Goal: Task Accomplishment & Management: Manage account settings

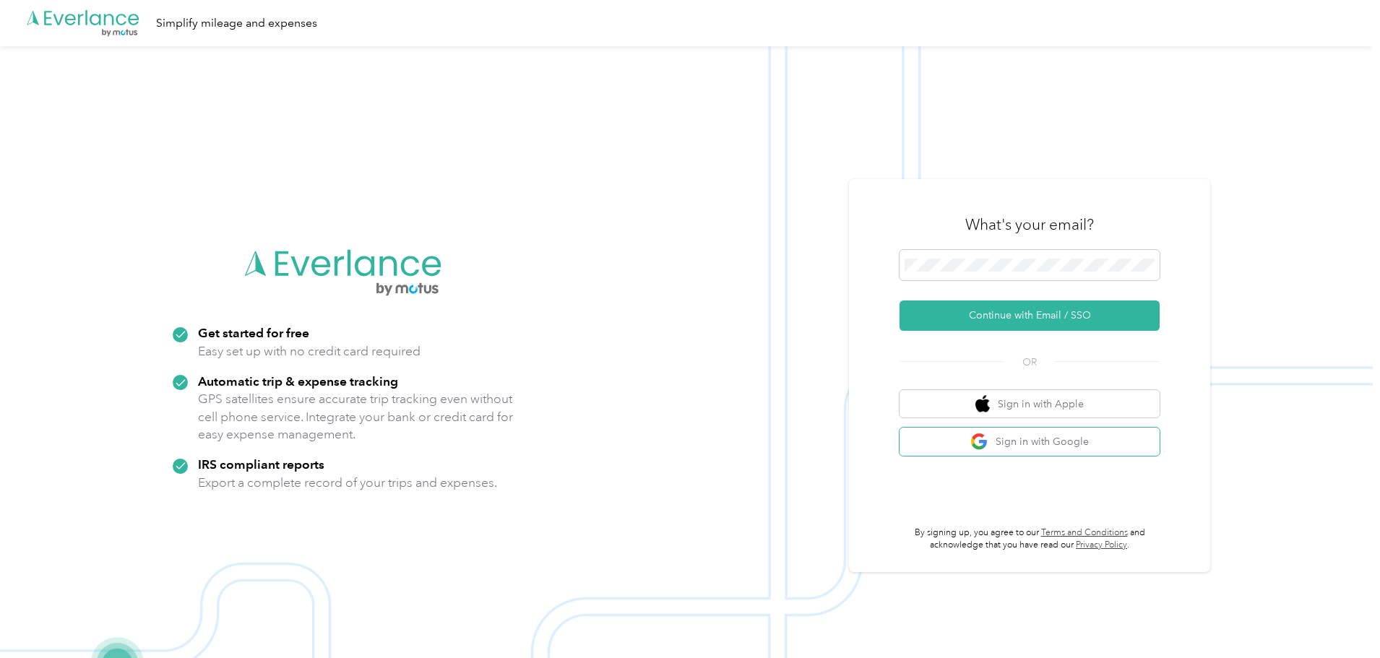
click at [1080, 443] on button "Sign in with Google" at bounding box center [1030, 442] width 260 height 28
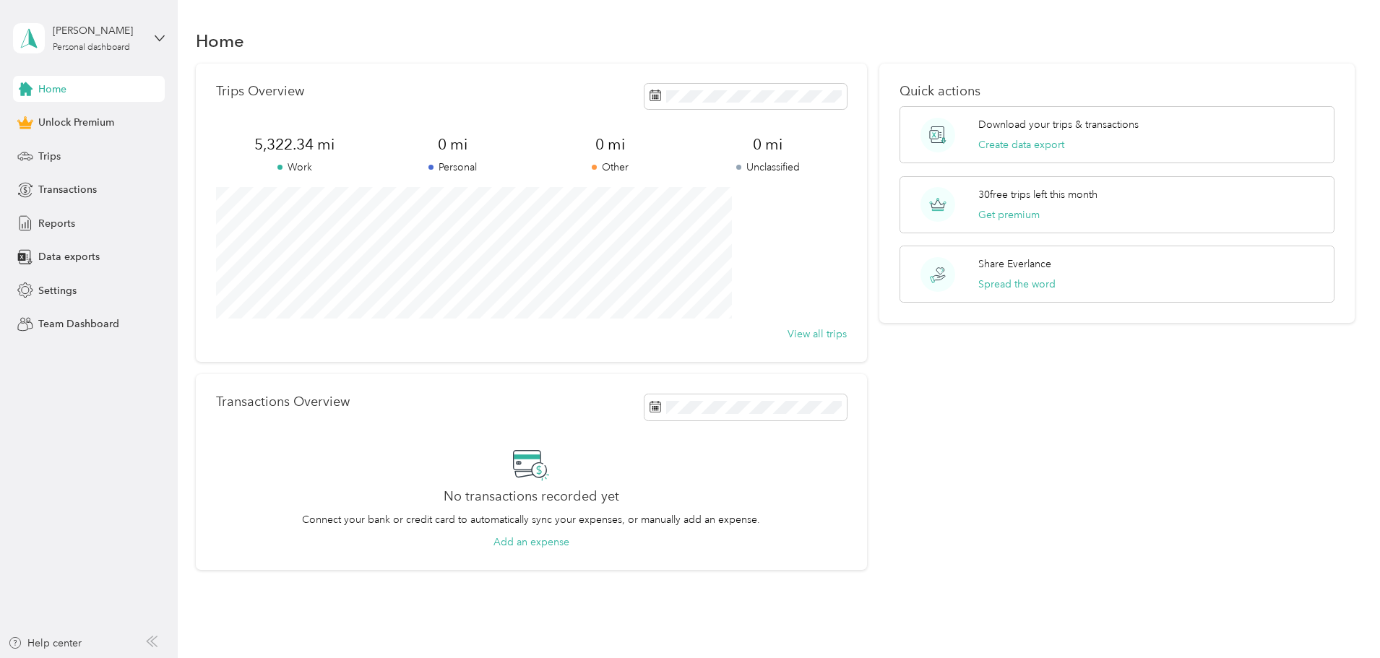
click at [87, 149] on div "Trips" at bounding box center [89, 156] width 152 height 26
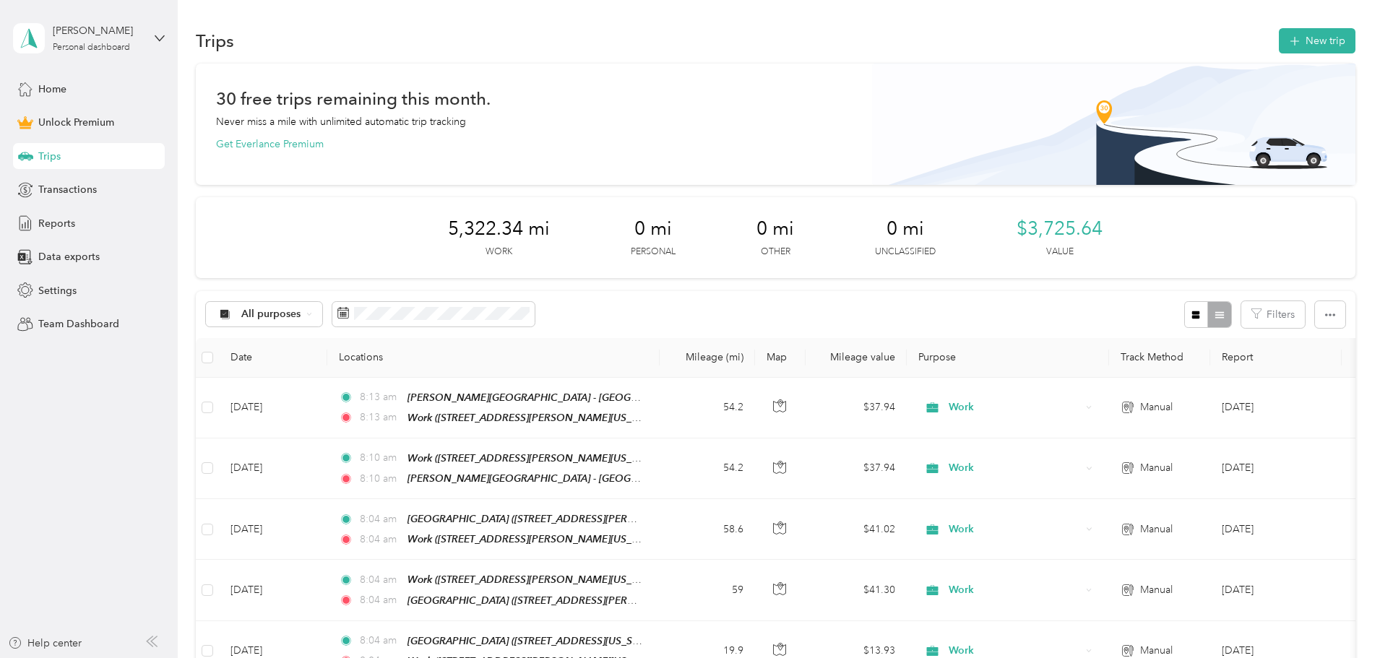
click at [1279, 49] on button "New trip" at bounding box center [1317, 40] width 77 height 25
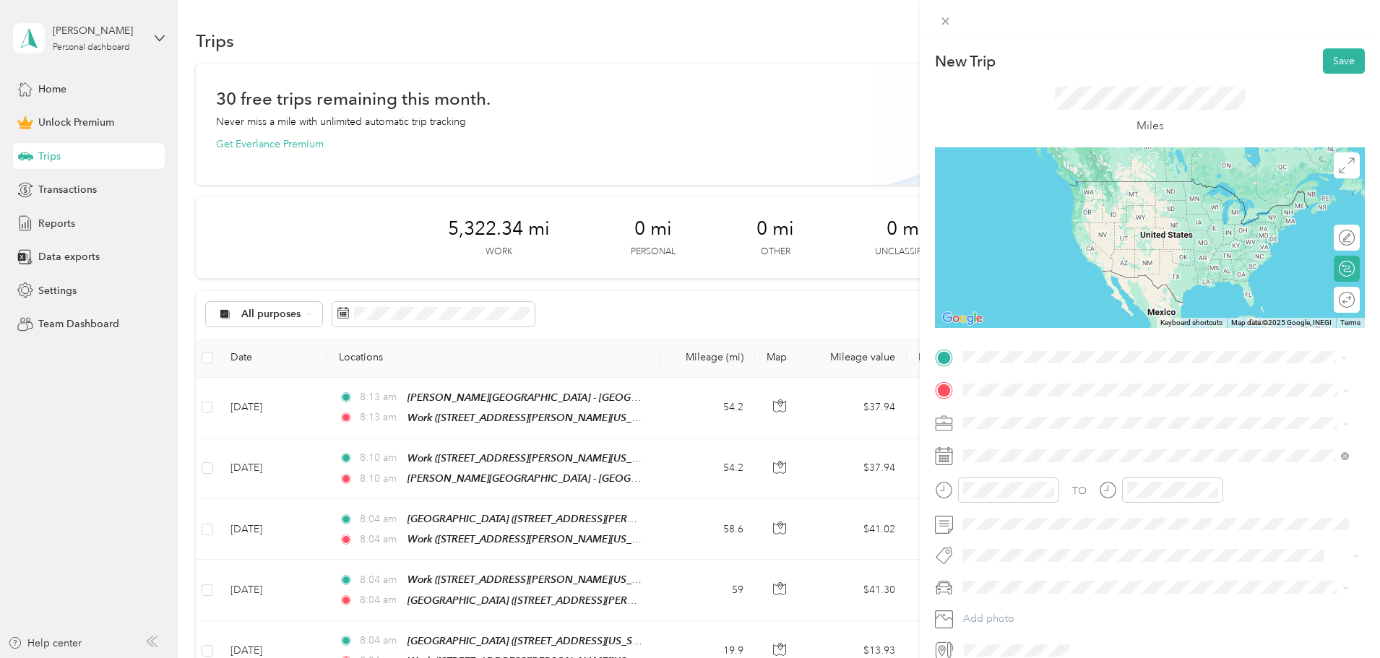
click at [1081, 414] on div "Work" at bounding box center [1103, 414] width 225 height 13
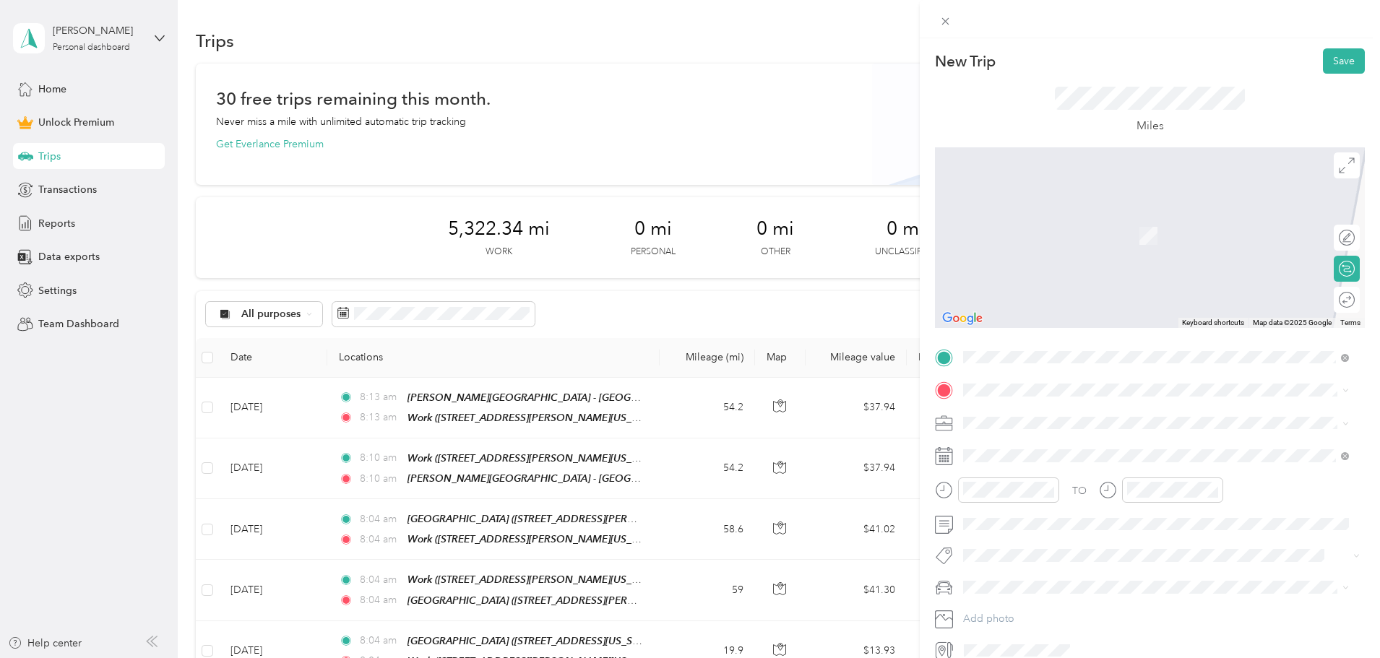
click at [1066, 382] on span at bounding box center [1161, 390] width 407 height 23
click at [1077, 503] on span "[STREET_ADDRESS][US_STATE]" at bounding box center [1063, 509] width 145 height 12
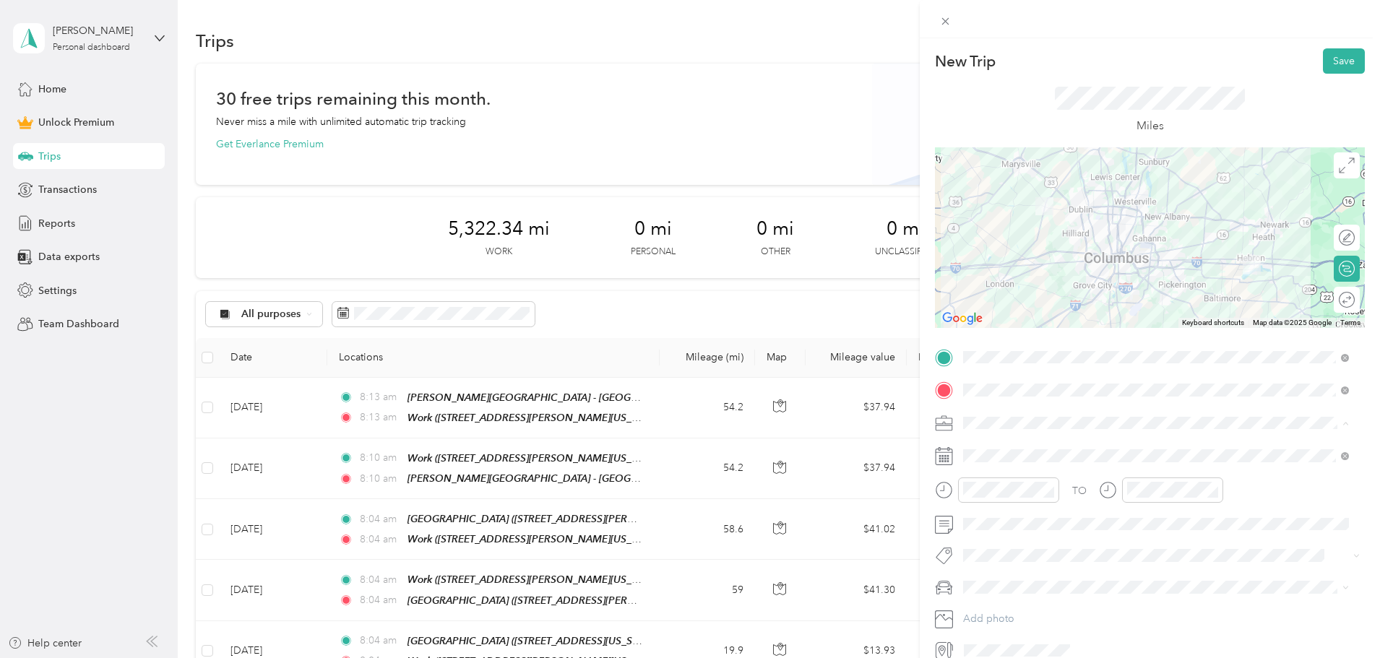
click at [1040, 441] on div "Work" at bounding box center [1156, 448] width 376 height 15
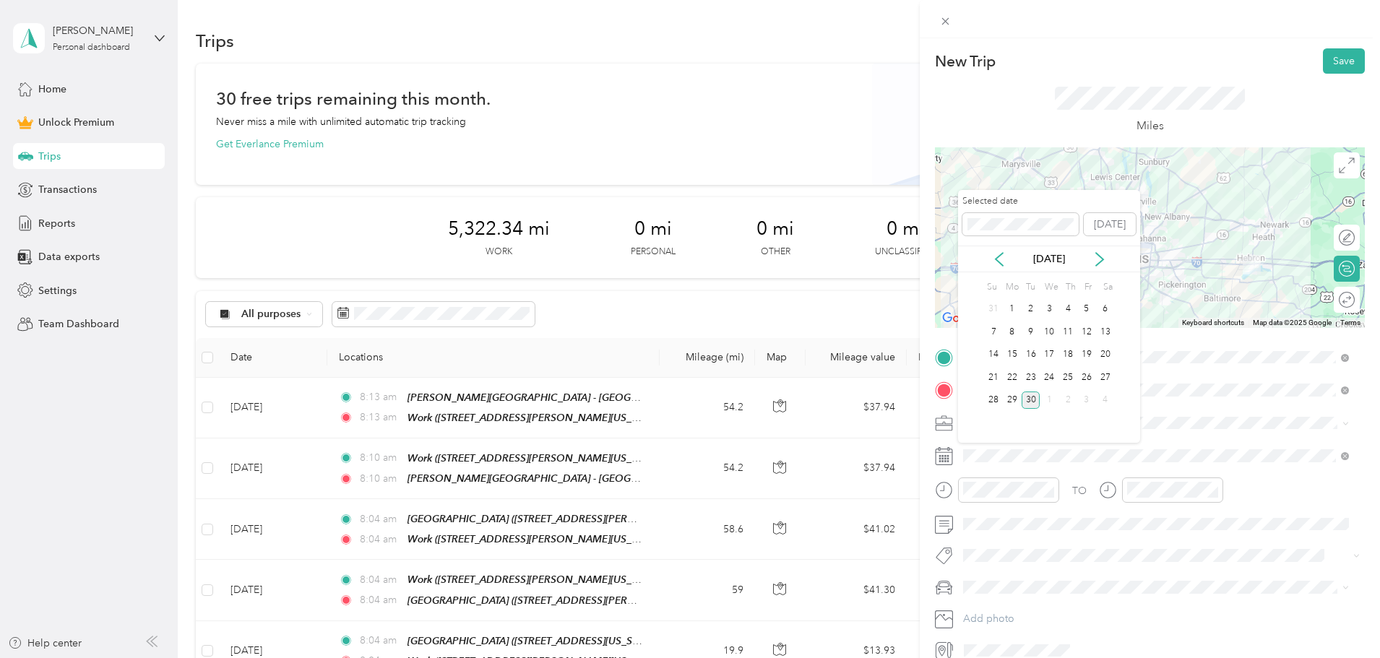
click at [1013, 402] on div "29" at bounding box center [1012, 401] width 19 height 18
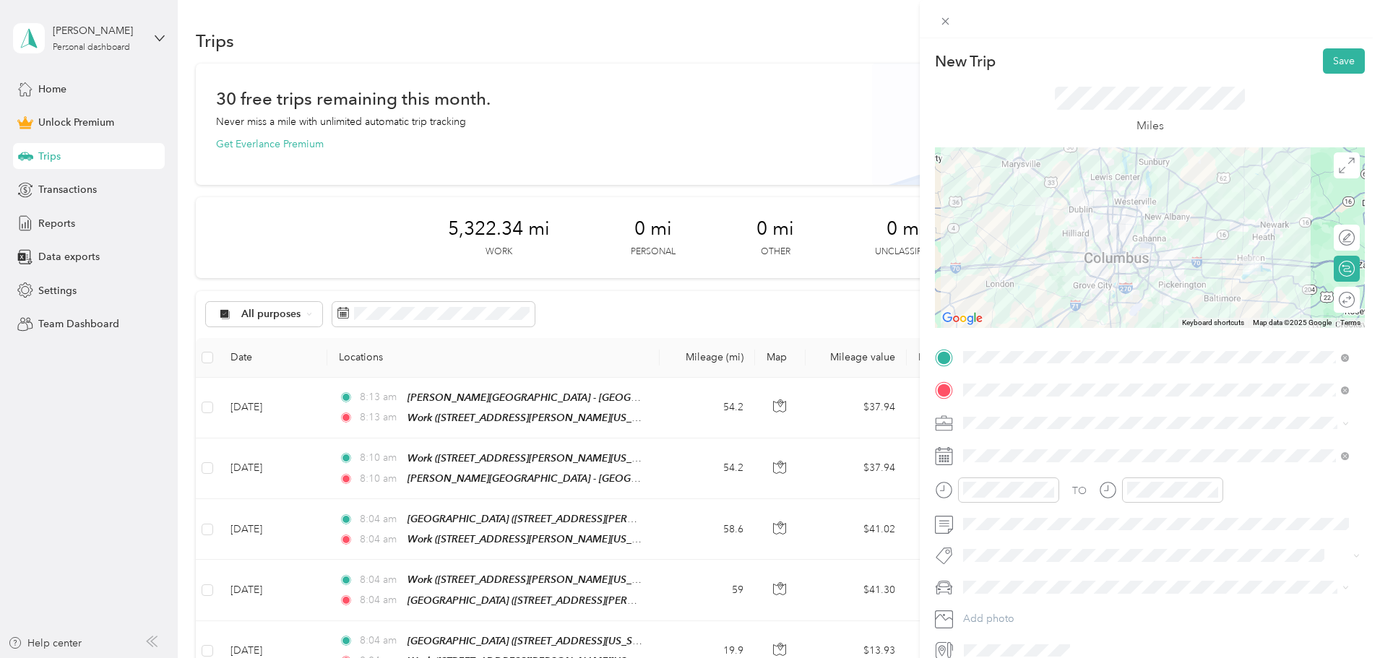
click at [1330, 59] on button "Save" at bounding box center [1344, 60] width 42 height 25
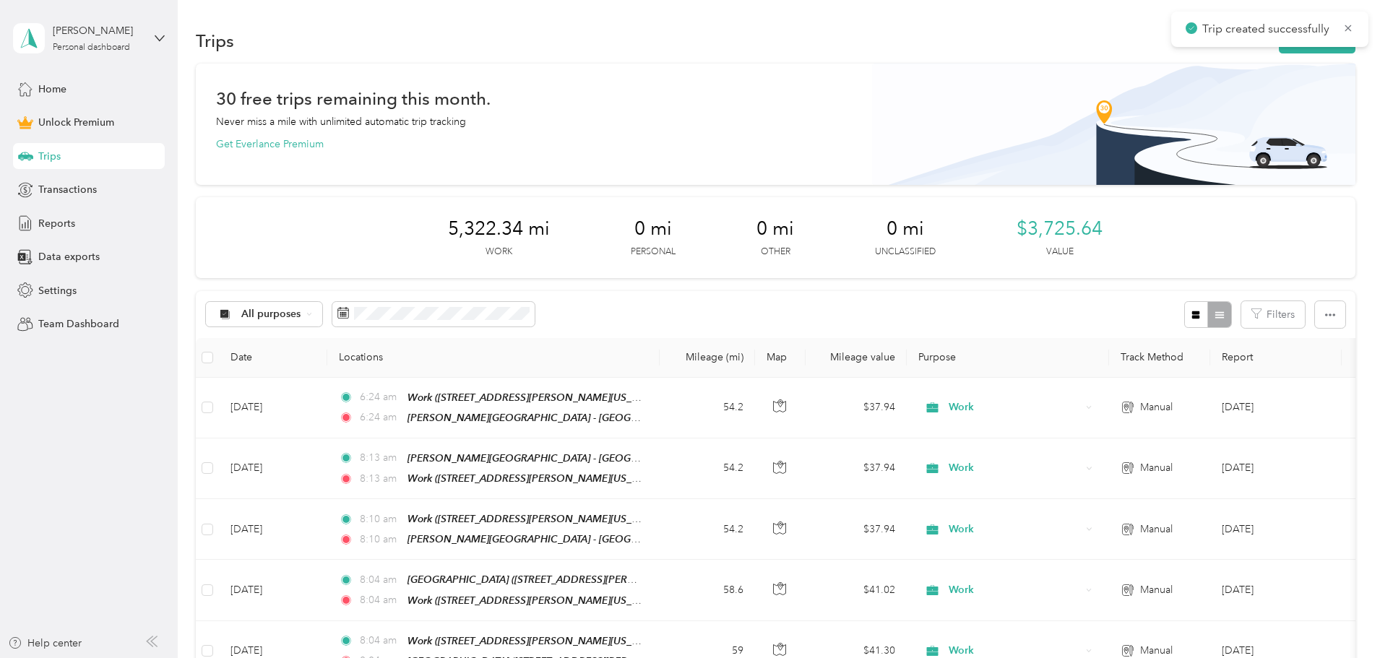
click at [1279, 51] on button "New trip" at bounding box center [1317, 40] width 77 height 25
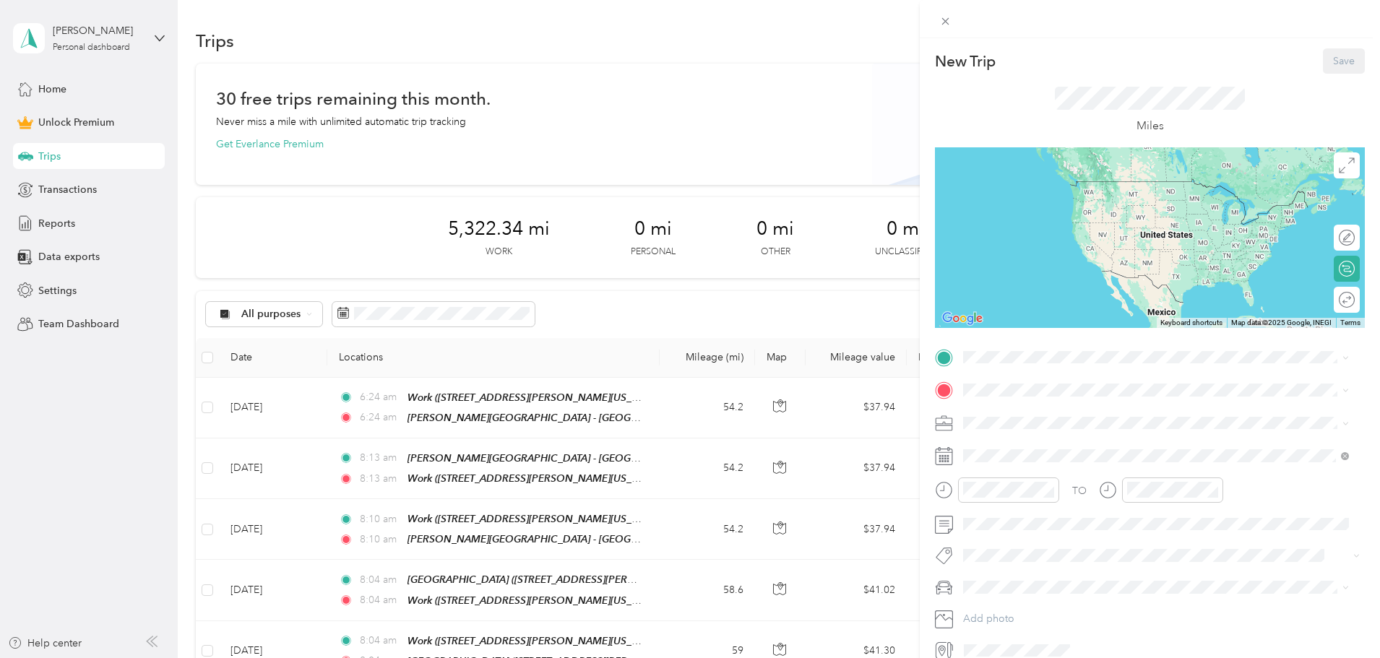
click at [997, 365] on span at bounding box center [1161, 357] width 407 height 23
click at [1059, 470] on span "[STREET_ADDRESS][US_STATE]" at bounding box center [1063, 476] width 145 height 12
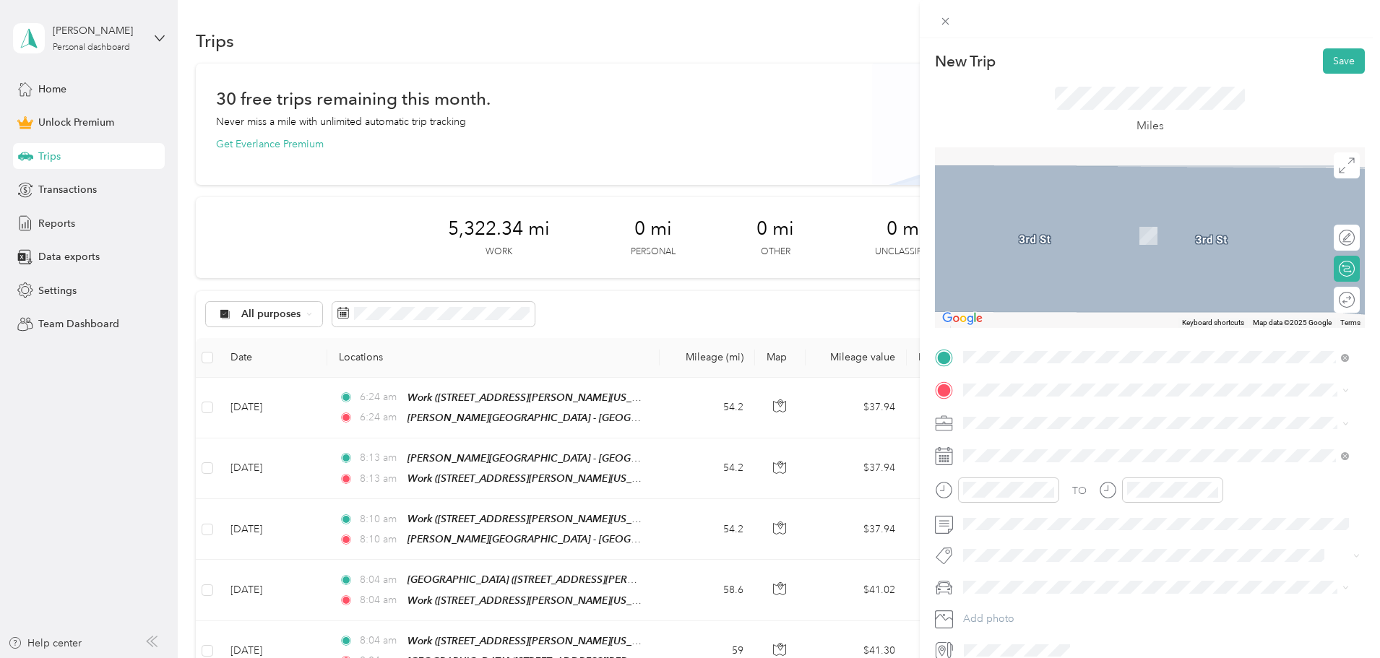
click at [1048, 498] on div "Work [STREET_ADDRESS][PERSON_NAME][US_STATE]" at bounding box center [1103, 501] width 225 height 30
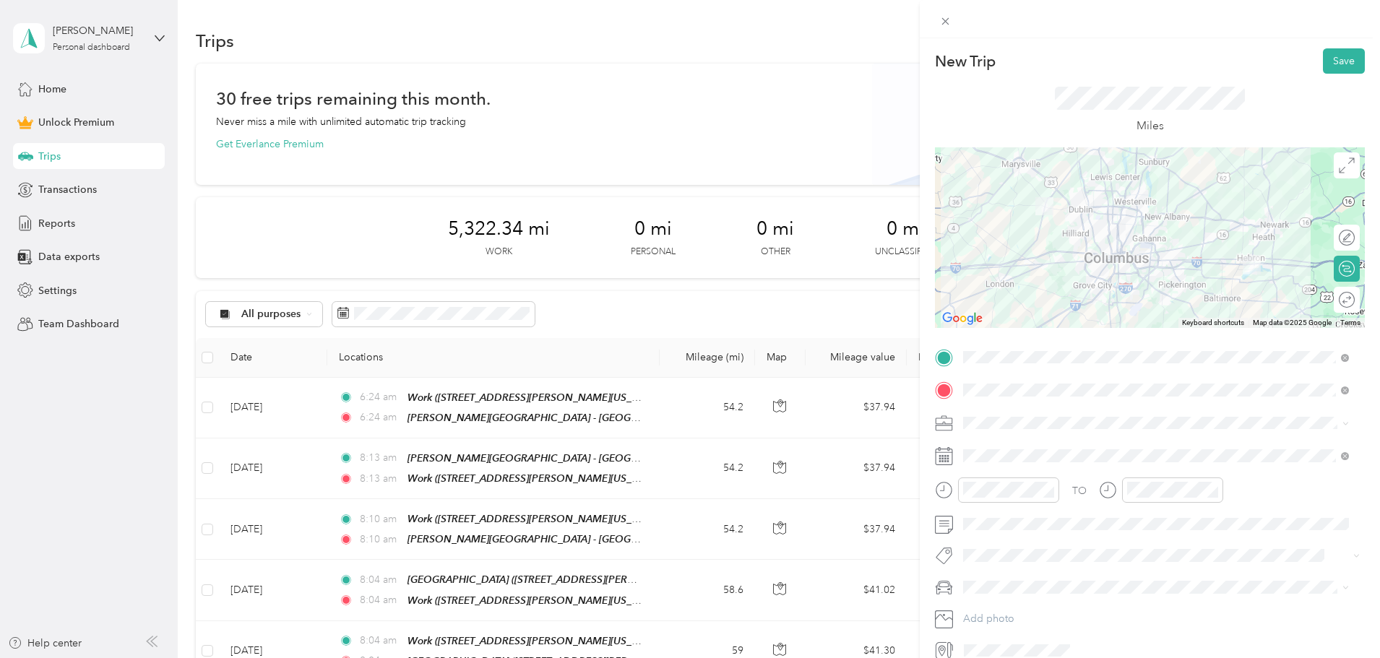
click at [1001, 412] on span at bounding box center [1161, 423] width 407 height 23
click at [1009, 429] on span at bounding box center [1161, 423] width 407 height 23
click at [1020, 445] on div "Work" at bounding box center [1156, 447] width 376 height 15
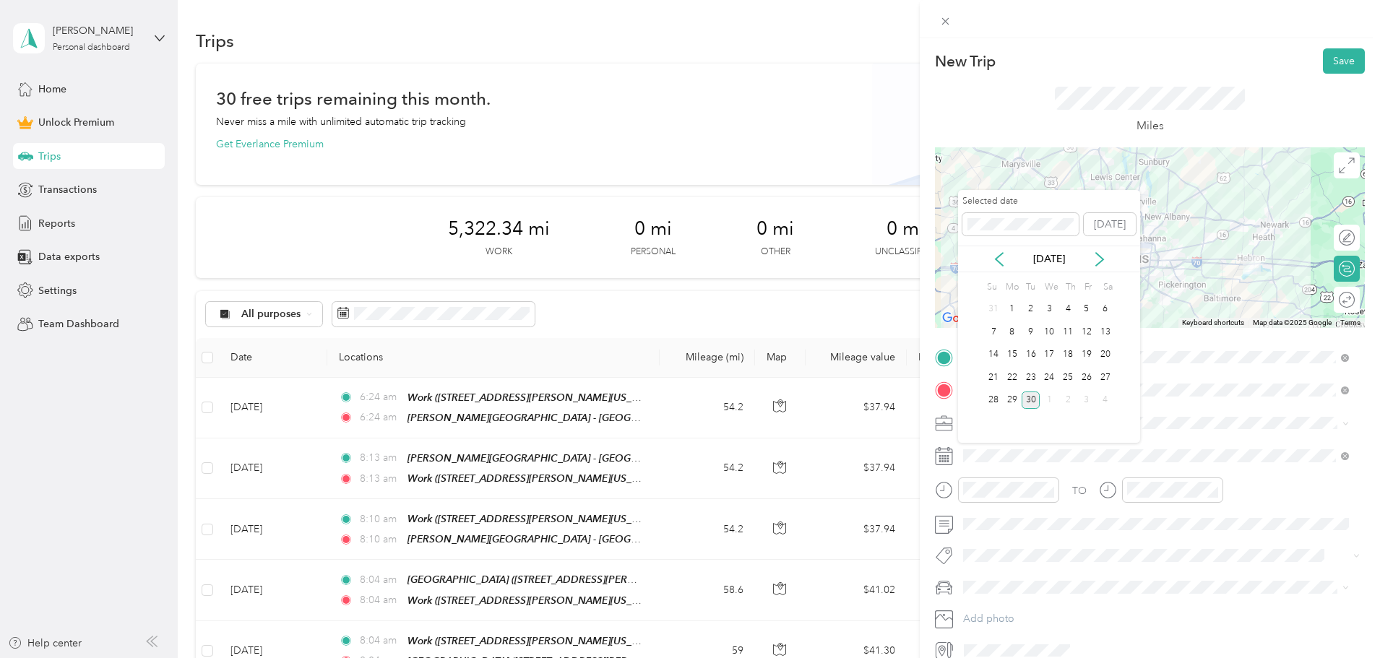
click at [1008, 397] on div "29" at bounding box center [1012, 401] width 19 height 18
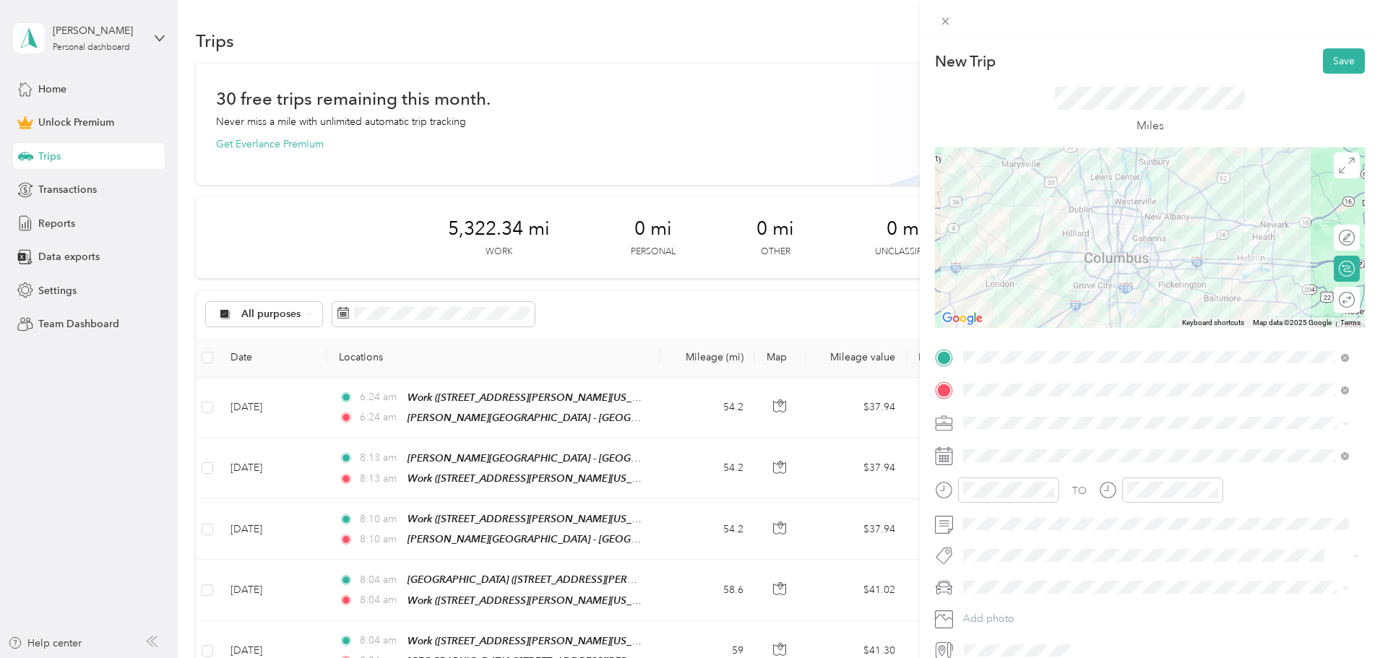
click at [1326, 61] on button "Save" at bounding box center [1344, 60] width 42 height 25
